Goal: Feedback & Contribution: Leave review/rating

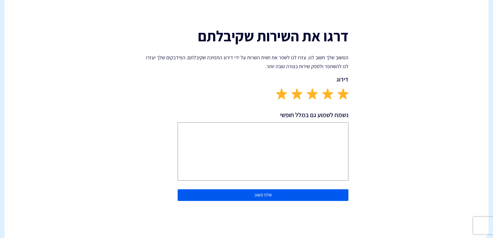
click at [279, 94] on img at bounding box center [281, 93] width 11 height 11
click at [305, 138] on textarea "נשמח לשמוע גם במלל חופשי" at bounding box center [263, 151] width 171 height 58
type textarea "G"
type textarea "g"
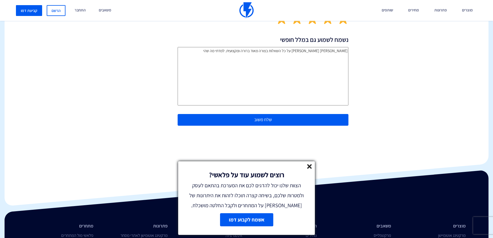
scroll to position [136, 0]
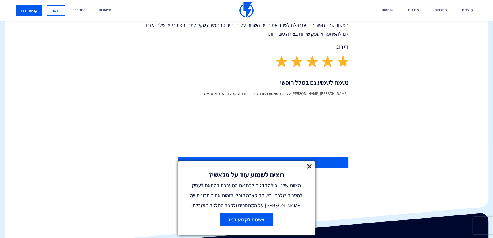
click at [308, 162] on div "רוצים לשמוע עוד על פלאשי? הצוות שלנו יכול להדגים לכם את המערכת בהתאם לעסק ולמטר…" at bounding box center [246, 185] width 137 height 49
click at [310, 165] on line at bounding box center [309, 166] width 4 height 4
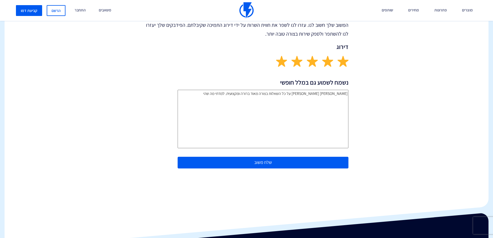
click at [232, 97] on textarea "[PERSON_NAME] [PERSON_NAME] על כל השאלות בצורה מאוד ברורה ומקצועית. למדתי מה שהי" at bounding box center [263, 119] width 171 height 58
click at [235, 94] on textarea "[PERSON_NAME] [PERSON_NAME] על כל השאלות בצורה מאוד ברורה ומקצועית. למדתי דבקים…" at bounding box center [263, 119] width 171 height 58
type textarea "[PERSON_NAME] [PERSON_NAME] על כל השאלות בצורה מאוד ברורה ומקצועית. למדתי דברים…"
click at [249, 161] on button "שלח משוב" at bounding box center [263, 163] width 171 height 12
